Goal: Task Accomplishment & Management: Manage account settings

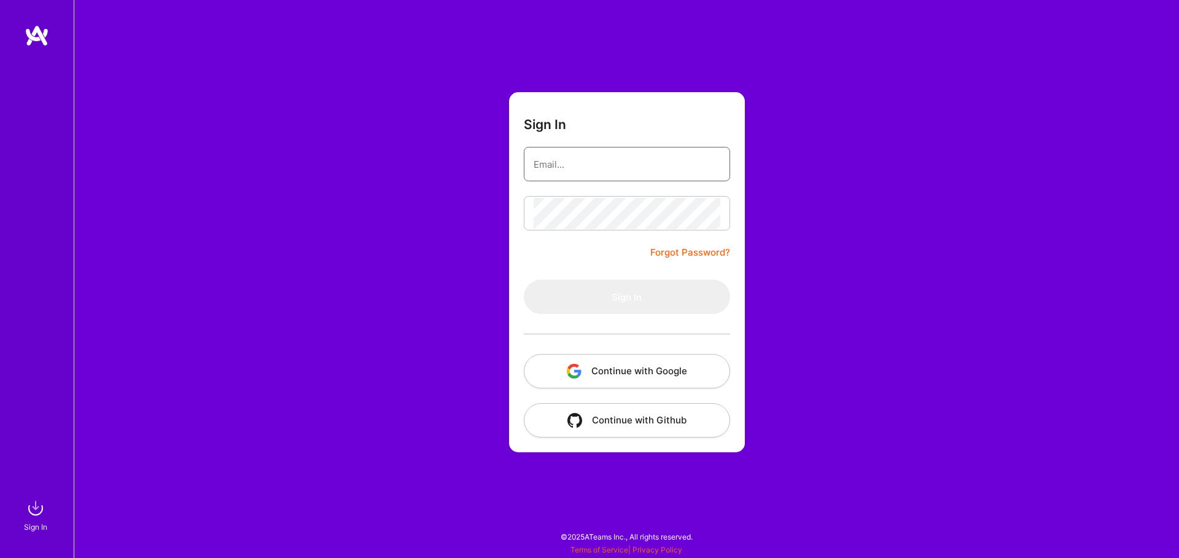
type input "[EMAIL_ADDRESS][DOMAIN_NAME]"
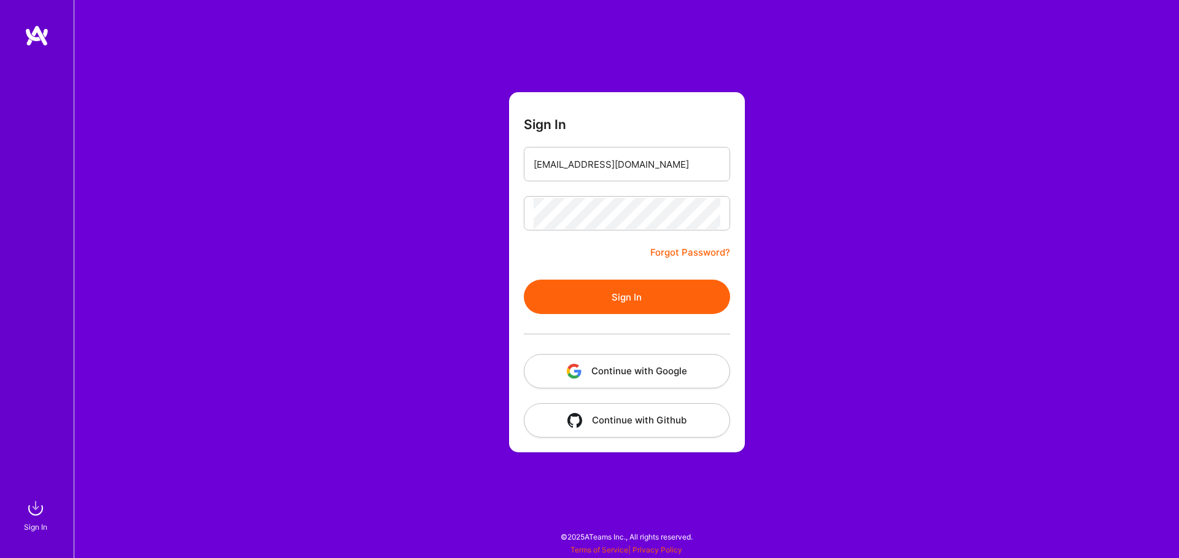
click at [618, 289] on button "Sign In" at bounding box center [627, 296] width 206 height 34
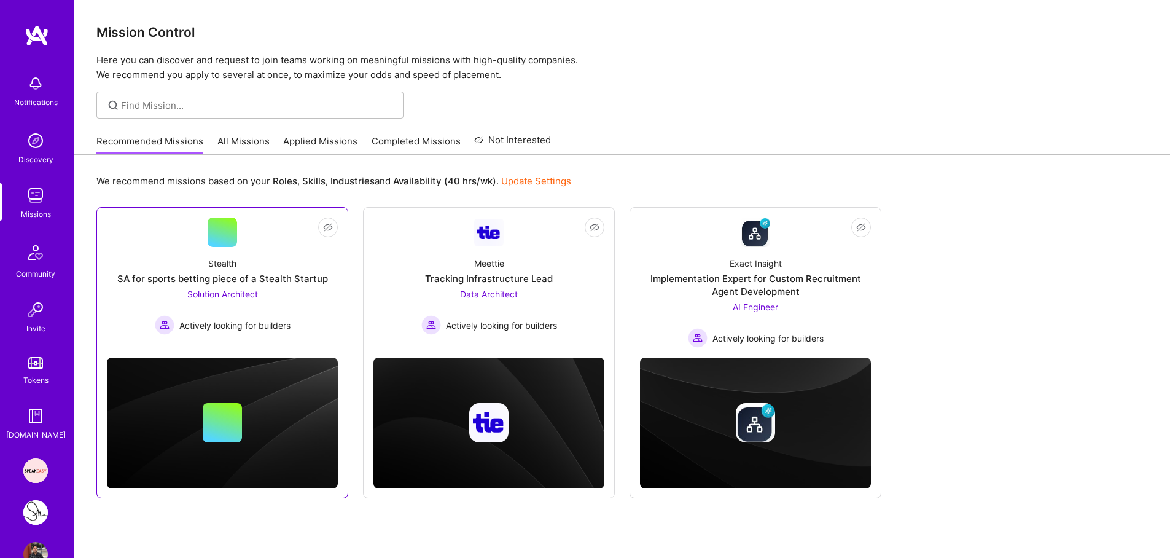
scroll to position [43, 0]
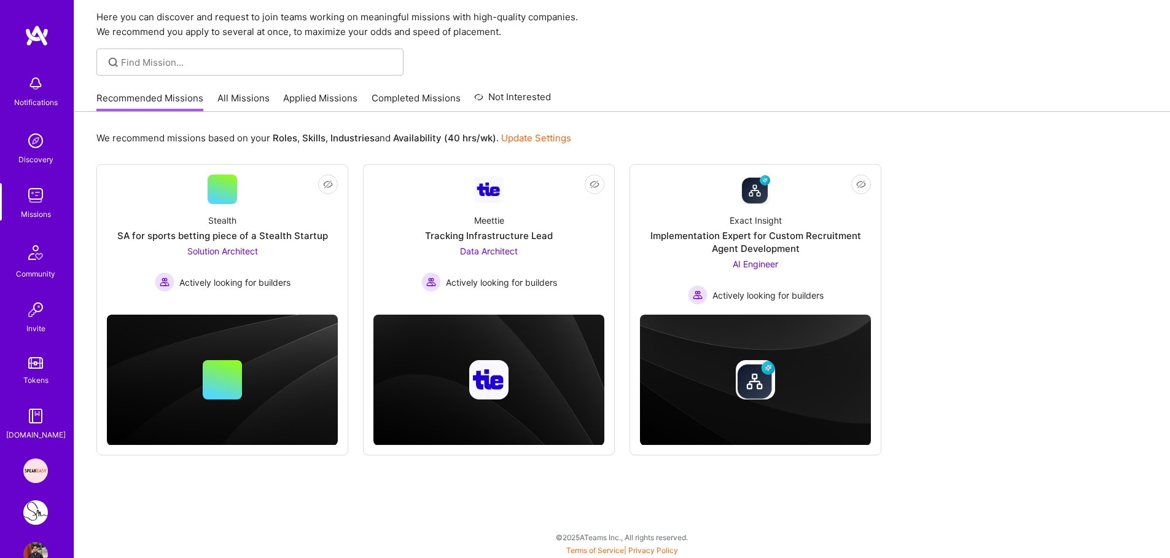
click at [34, 510] on img at bounding box center [35, 512] width 25 height 25
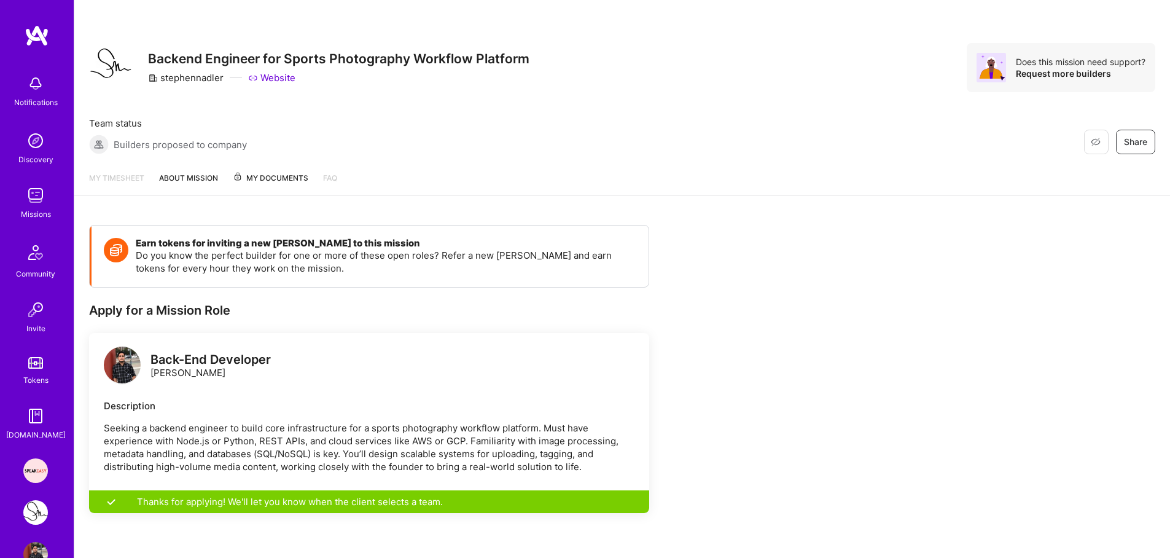
click at [259, 179] on span "My Documents" at bounding box center [271, 178] width 76 height 14
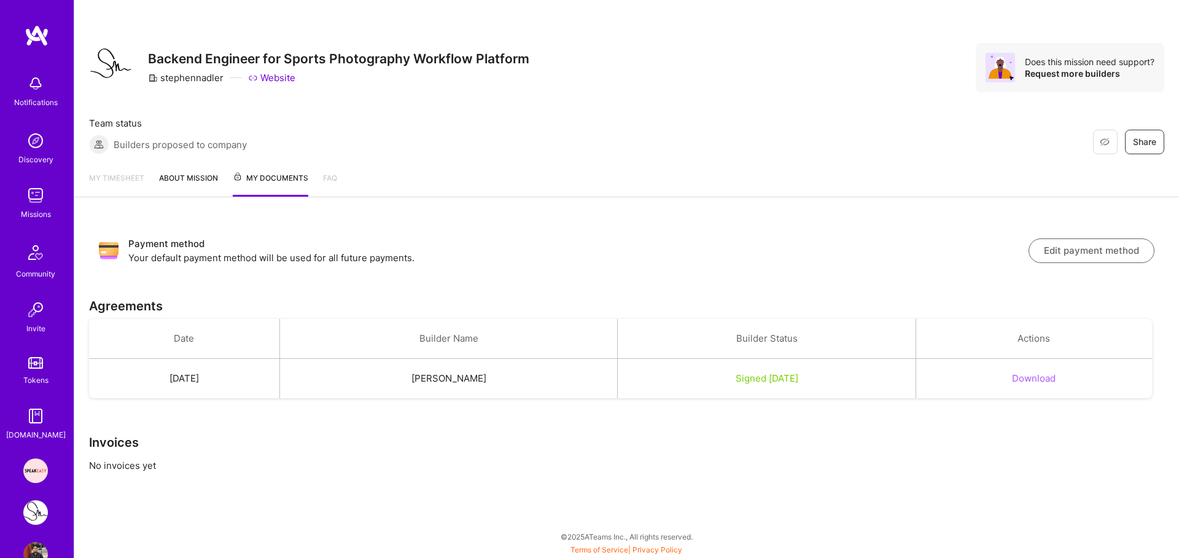
click at [1096, 252] on button "Edit payment method" at bounding box center [1092, 250] width 126 height 25
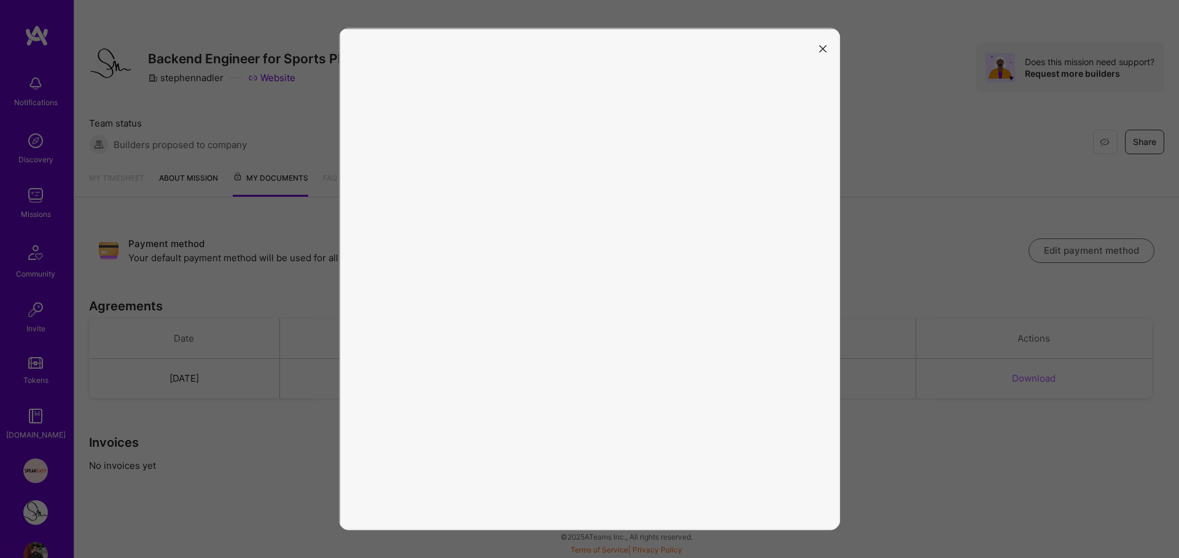
click at [824, 50] on icon "modal" at bounding box center [822, 48] width 7 height 7
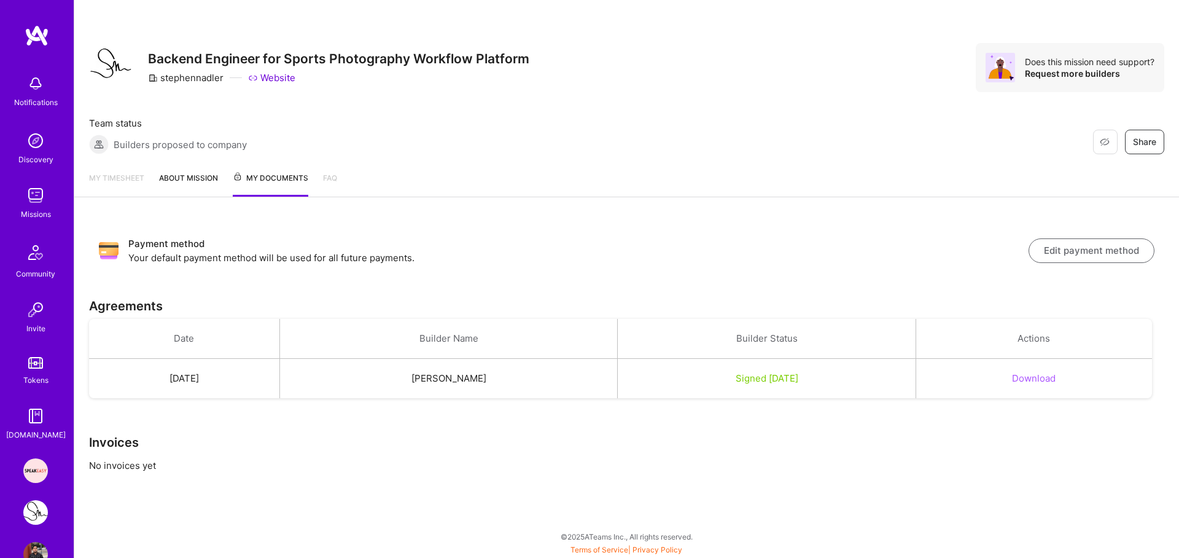
click at [23, 204] on img at bounding box center [35, 195] width 25 height 25
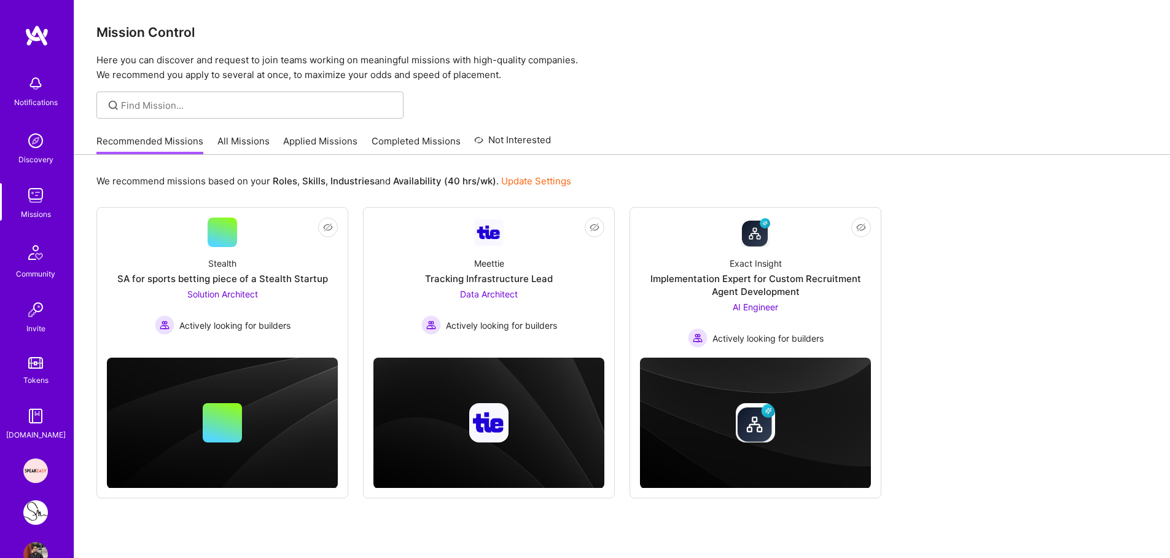
click at [309, 142] on link "Applied Missions" at bounding box center [320, 144] width 74 height 20
